Goal: Task Accomplishment & Management: Use online tool/utility

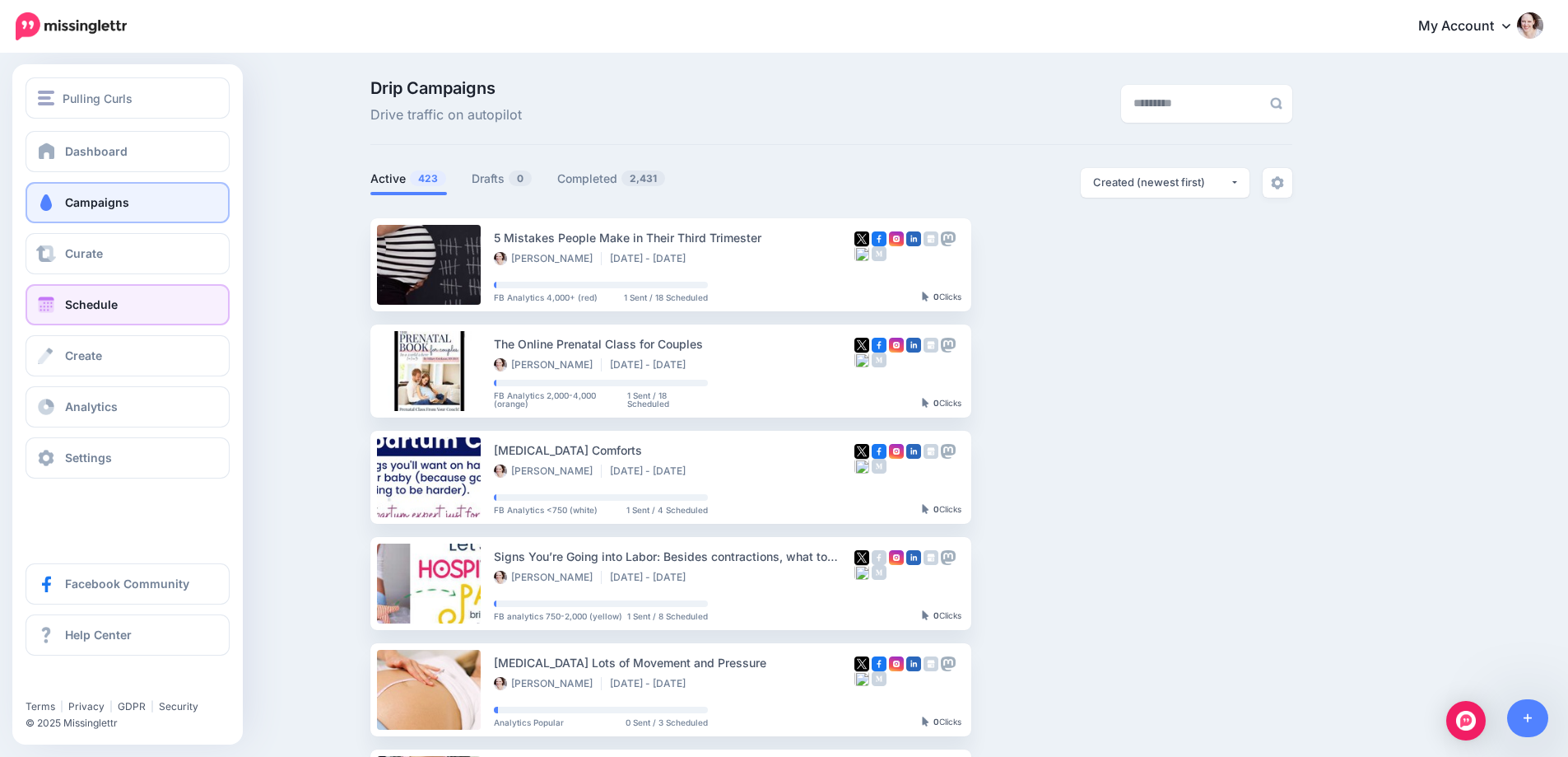
click at [100, 303] on span "Schedule" at bounding box center [91, 305] width 52 height 14
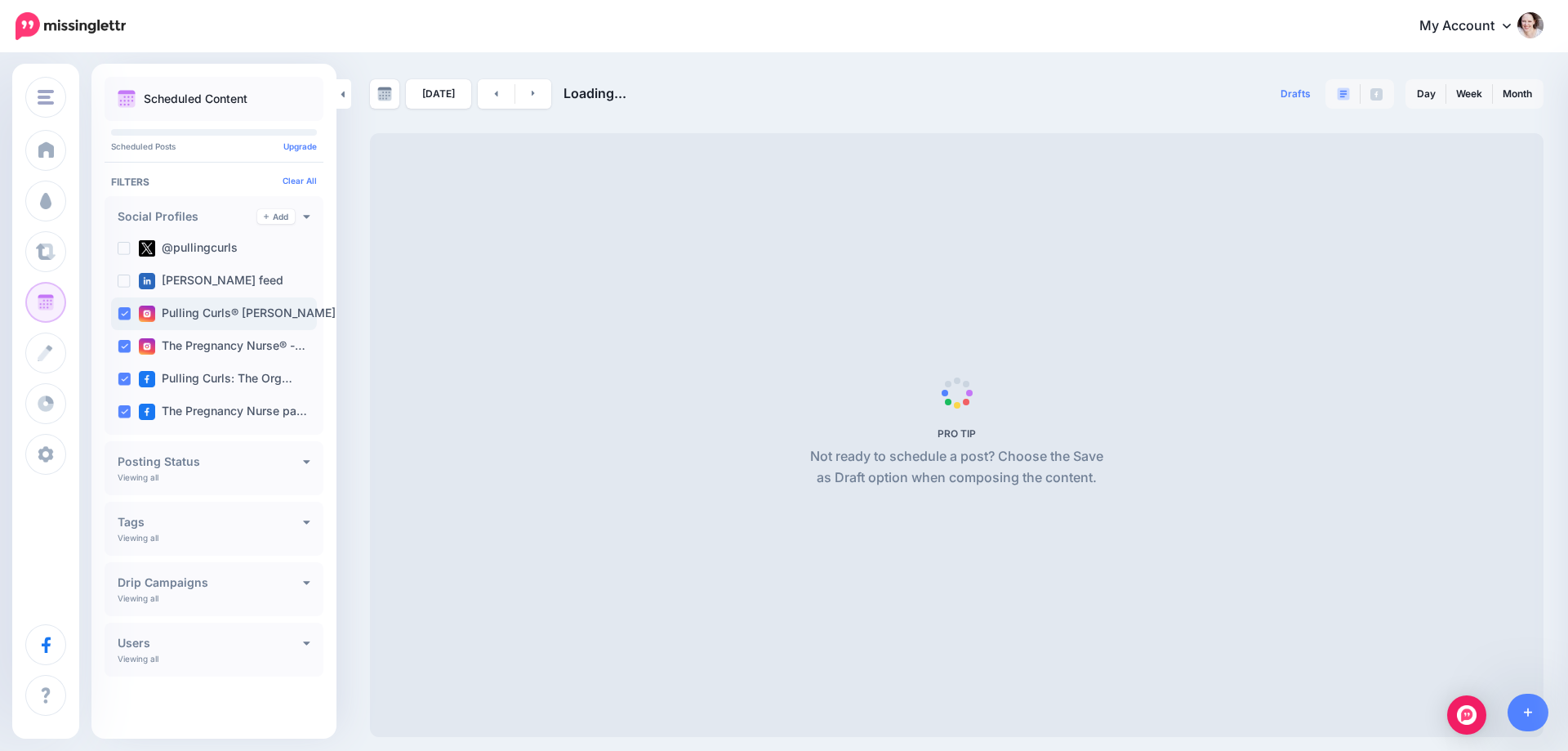
drag, startPoint x: 124, startPoint y: 312, endPoint x: 126, endPoint y: 345, distance: 33.1
click at [124, 314] on ins at bounding box center [124, 314] width 13 height 13
click at [126, 346] on ins at bounding box center [124, 346] width 13 height 13
click at [124, 384] on ins at bounding box center [124, 379] width 13 height 13
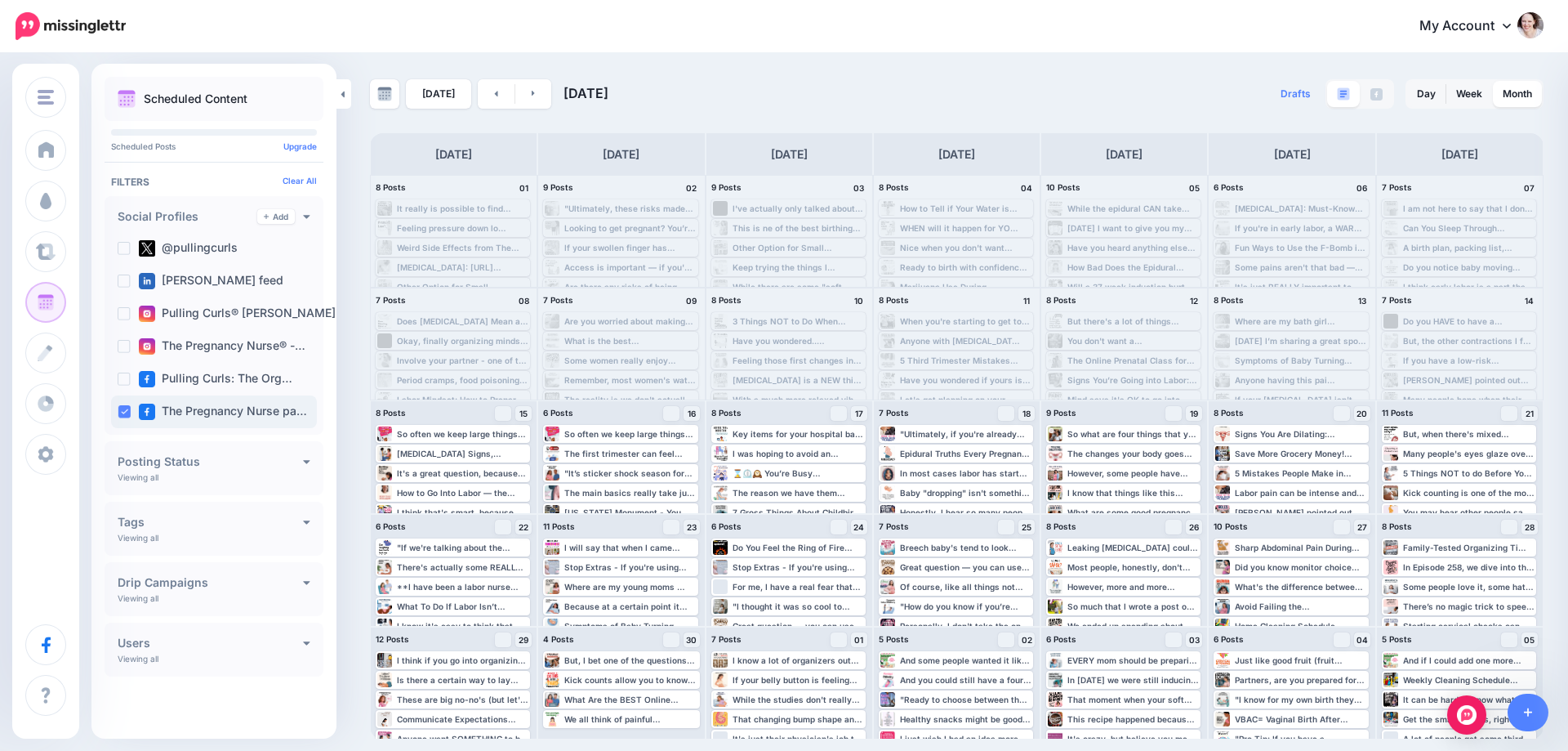
click at [121, 412] on ins at bounding box center [124, 411] width 13 height 13
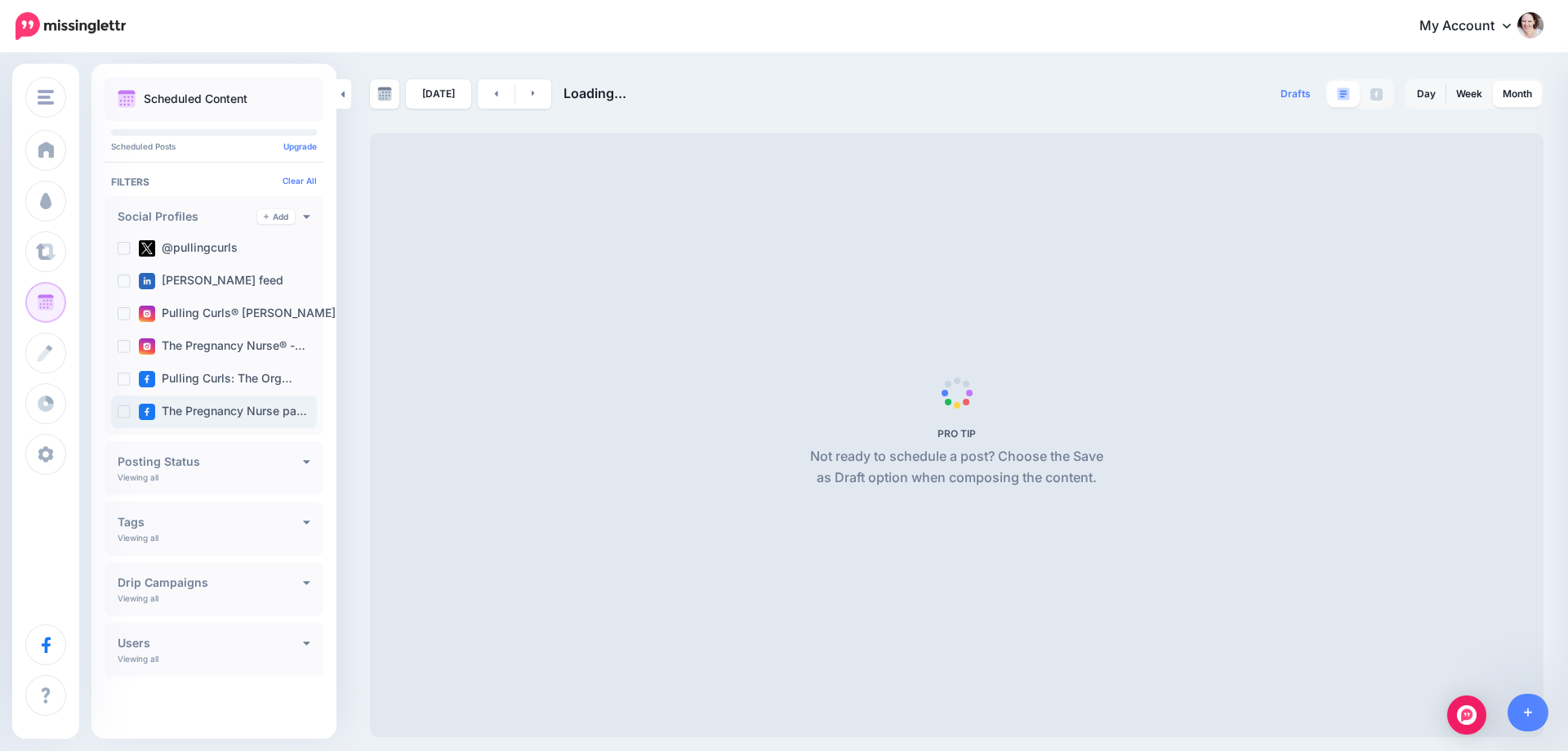
click at [121, 413] on ins at bounding box center [124, 411] width 13 height 13
